Goal: Information Seeking & Learning: Understand process/instructions

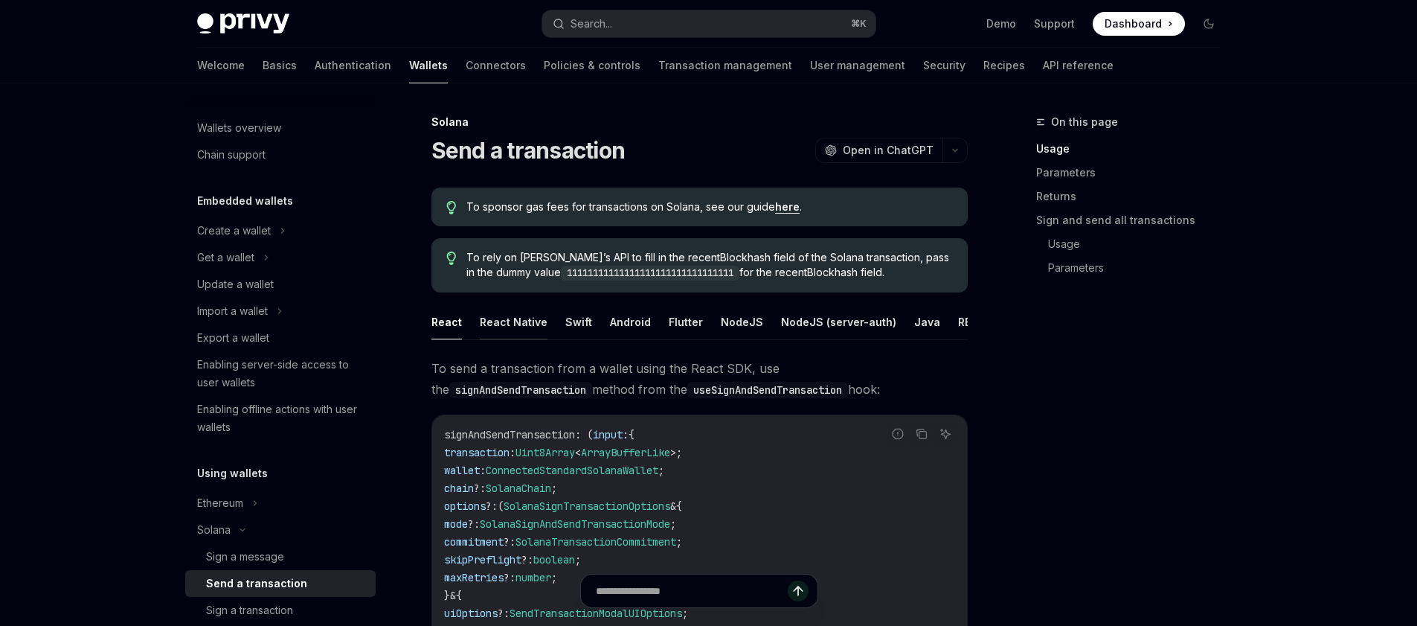
click at [507, 324] on button "React Native" at bounding box center [514, 321] width 68 height 35
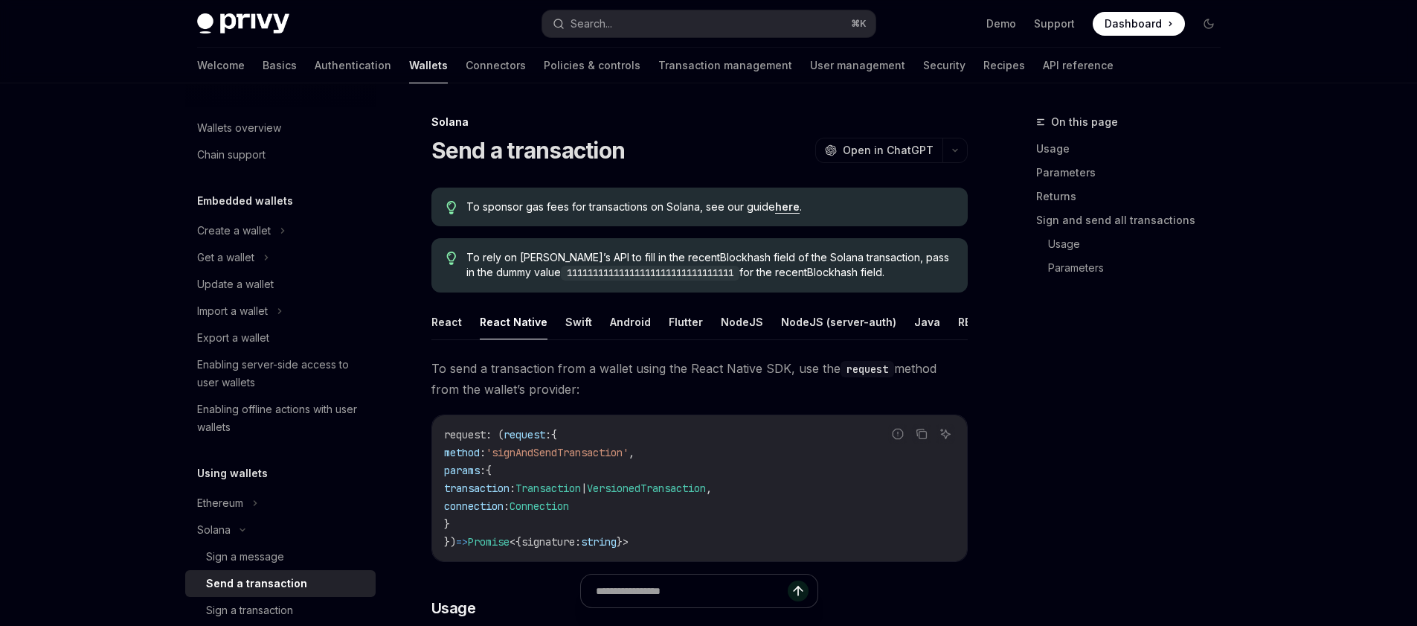
scroll to position [0, 1]
click at [435, 332] on button "React" at bounding box center [446, 321] width 30 height 35
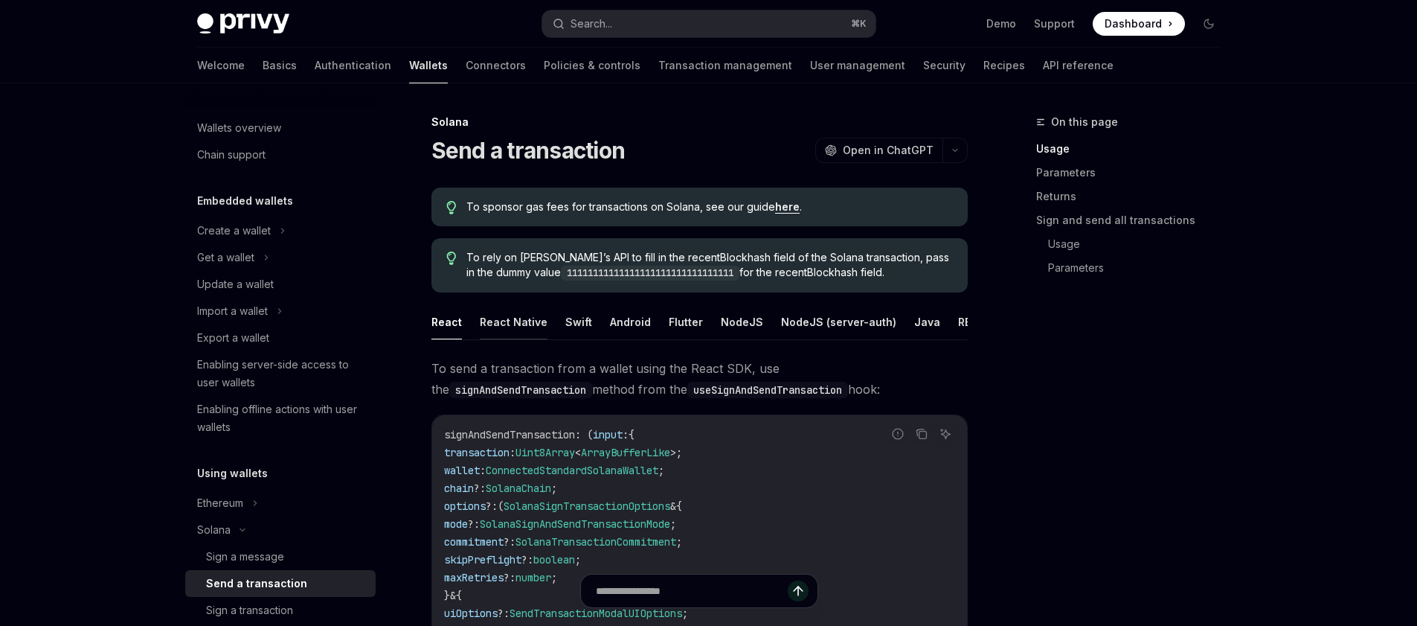
click at [505, 330] on button "React Native" at bounding box center [514, 321] width 68 height 35
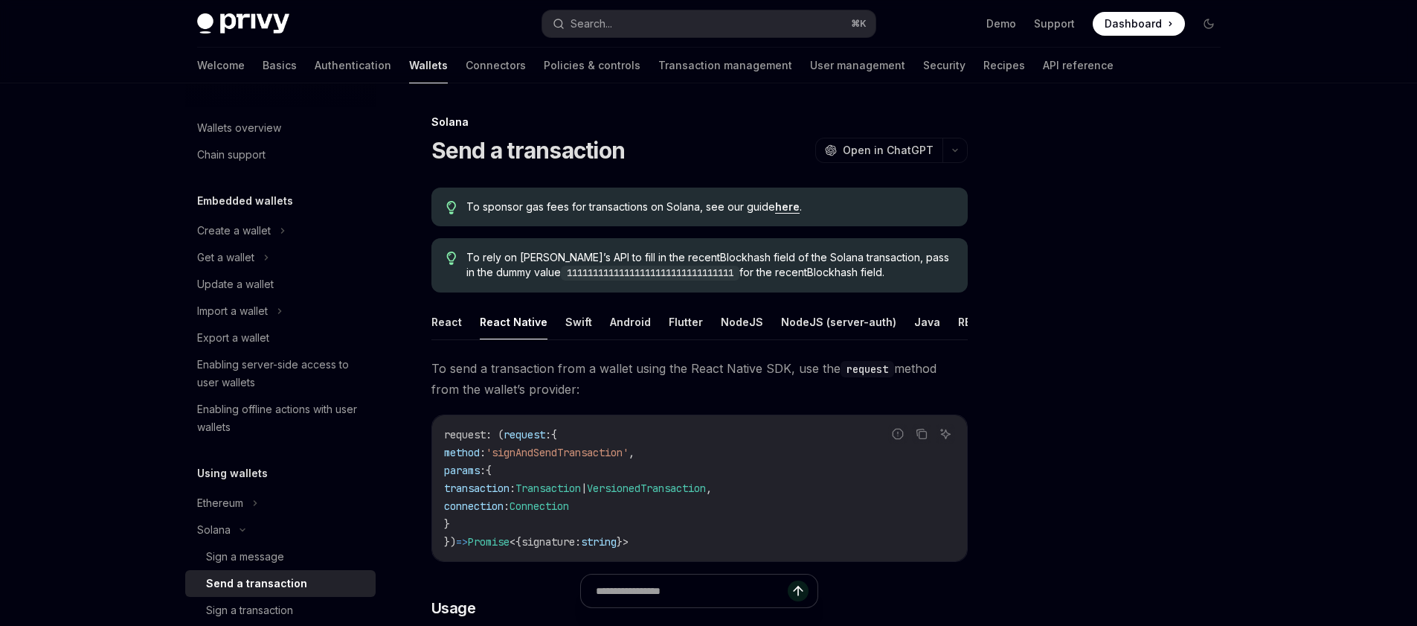
click at [462, 321] on ul "React React Native Swift Android Flutter NodeJS NodeJS (server-auth) Java REST …" at bounding box center [699, 322] width 536 height 36
click at [455, 324] on button "React" at bounding box center [446, 321] width 30 height 35
type textarea "*"
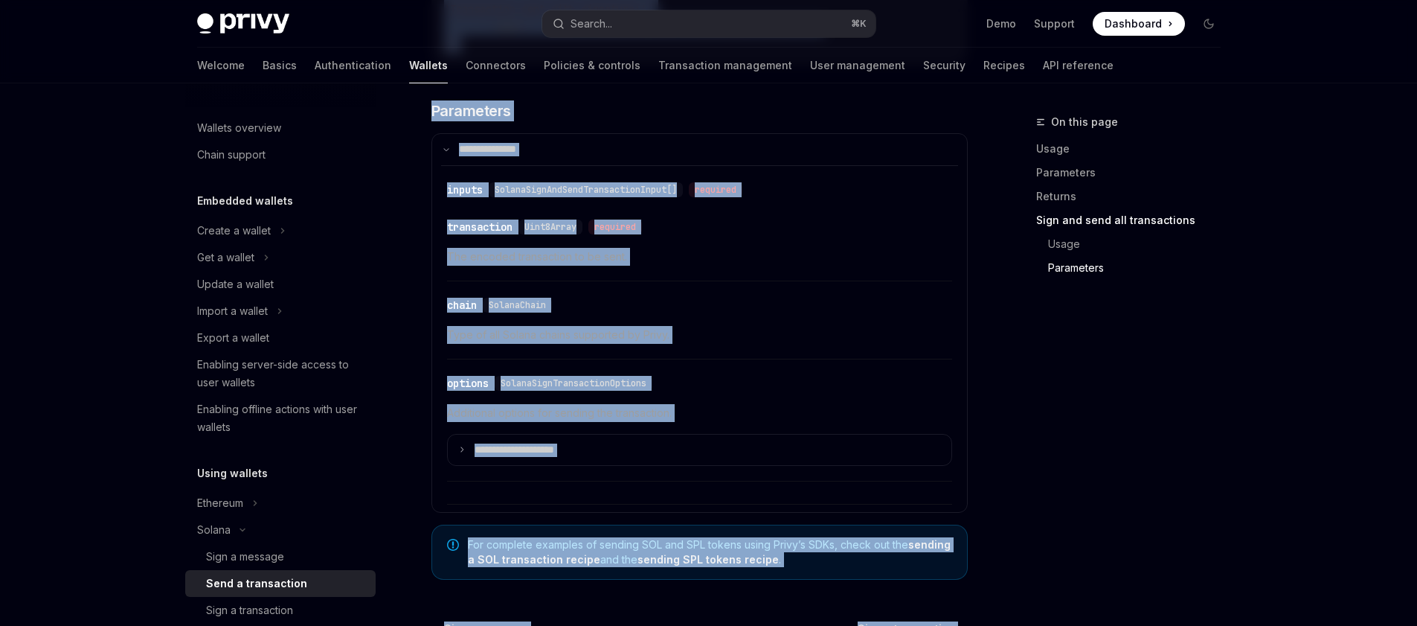
scroll to position [3820, 0]
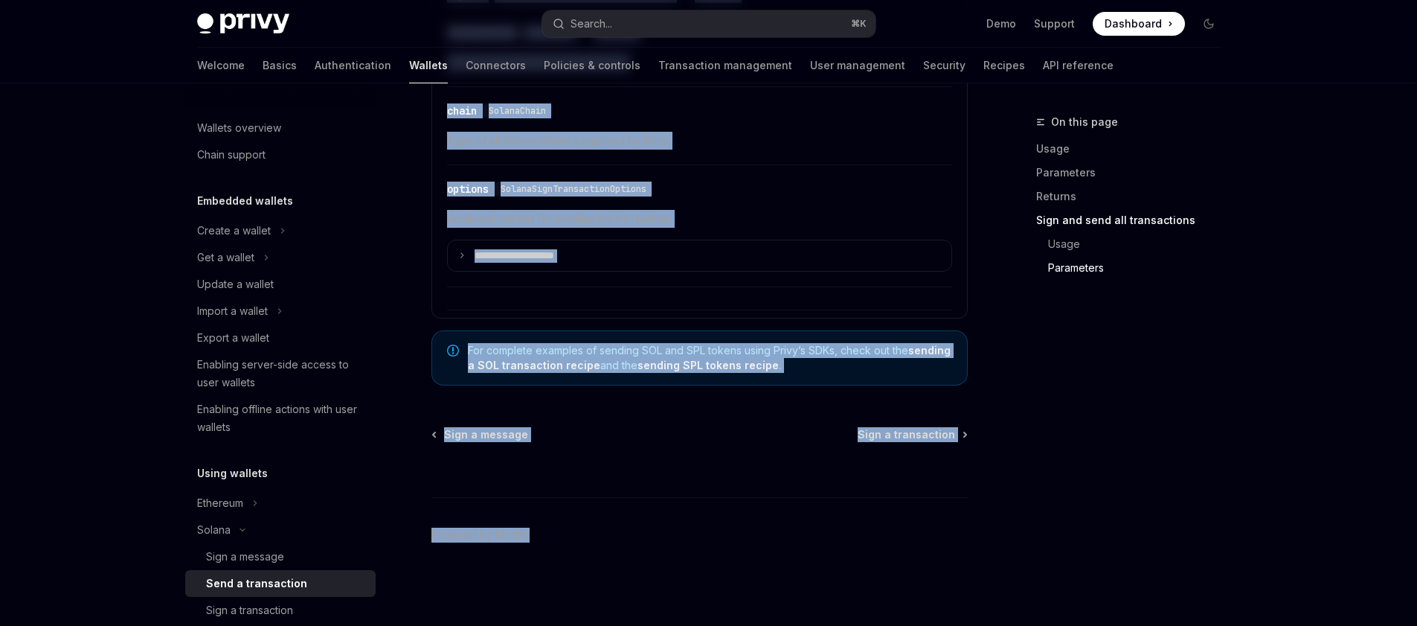
drag, startPoint x: 1044, startPoint y: 550, endPoint x: 1048, endPoint y: 932, distance: 381.6
copy div "Loremi Dolo s ametconsect AdipIS Elit se DoeiUSM TempOR Inci ut LaboREE Do magn…"
